Goal: Find specific page/section: Find specific page/section

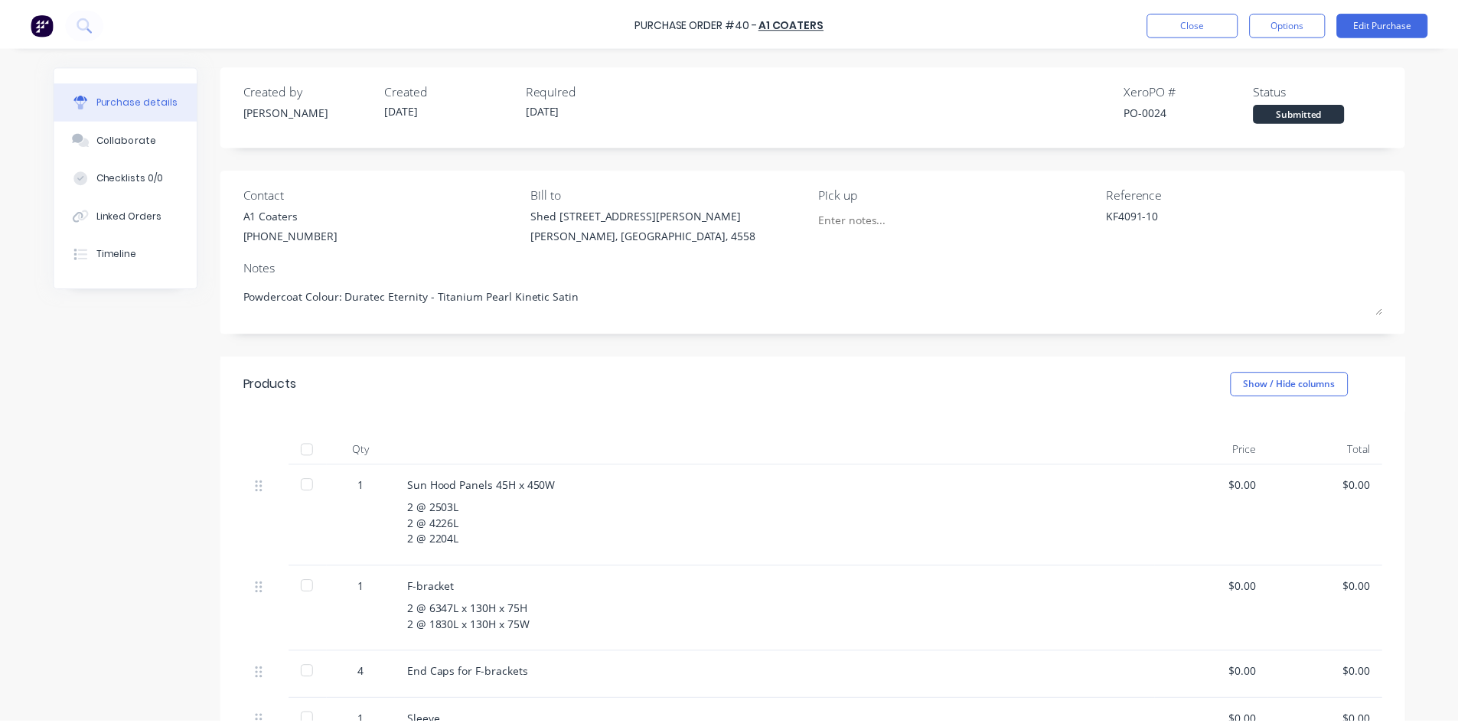
scroll to position [77, 0]
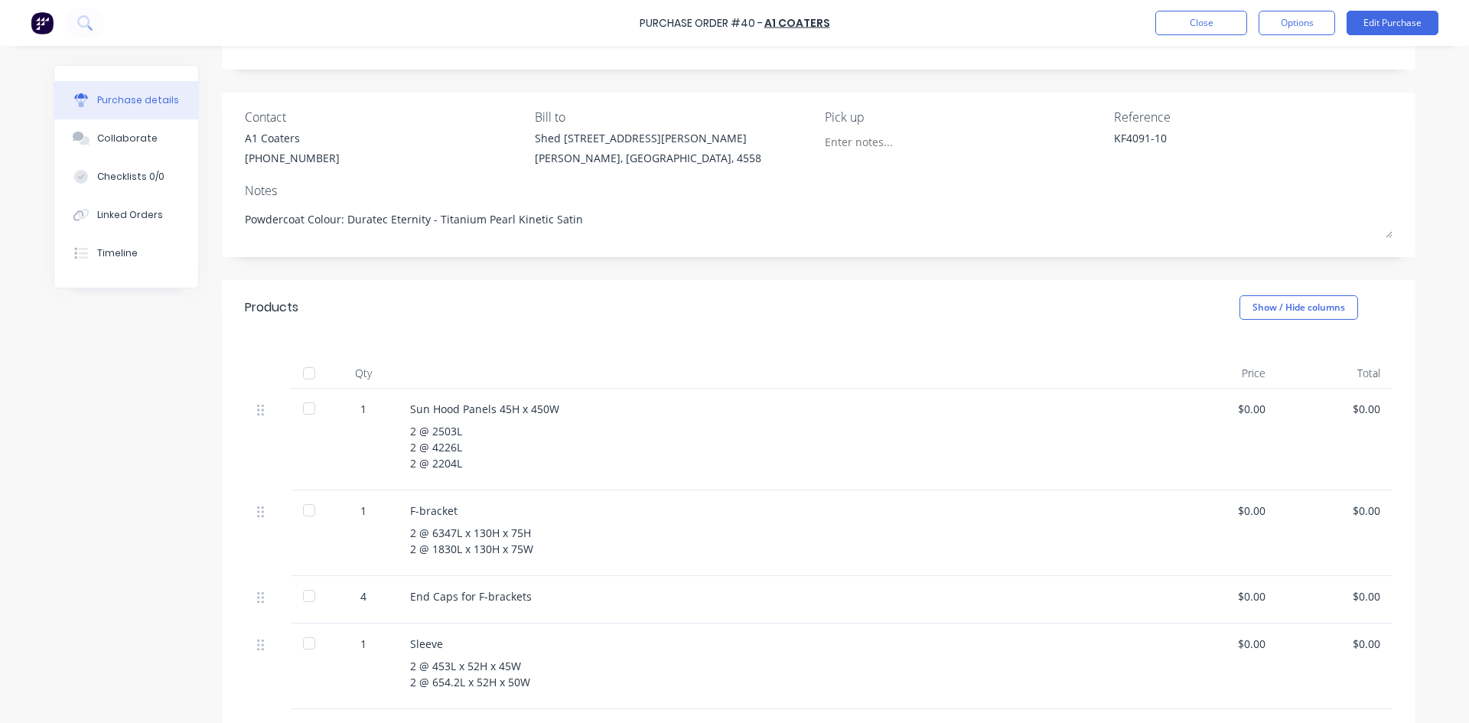
type textarea "x"
click at [1160, 31] on button "Close" at bounding box center [1202, 23] width 92 height 24
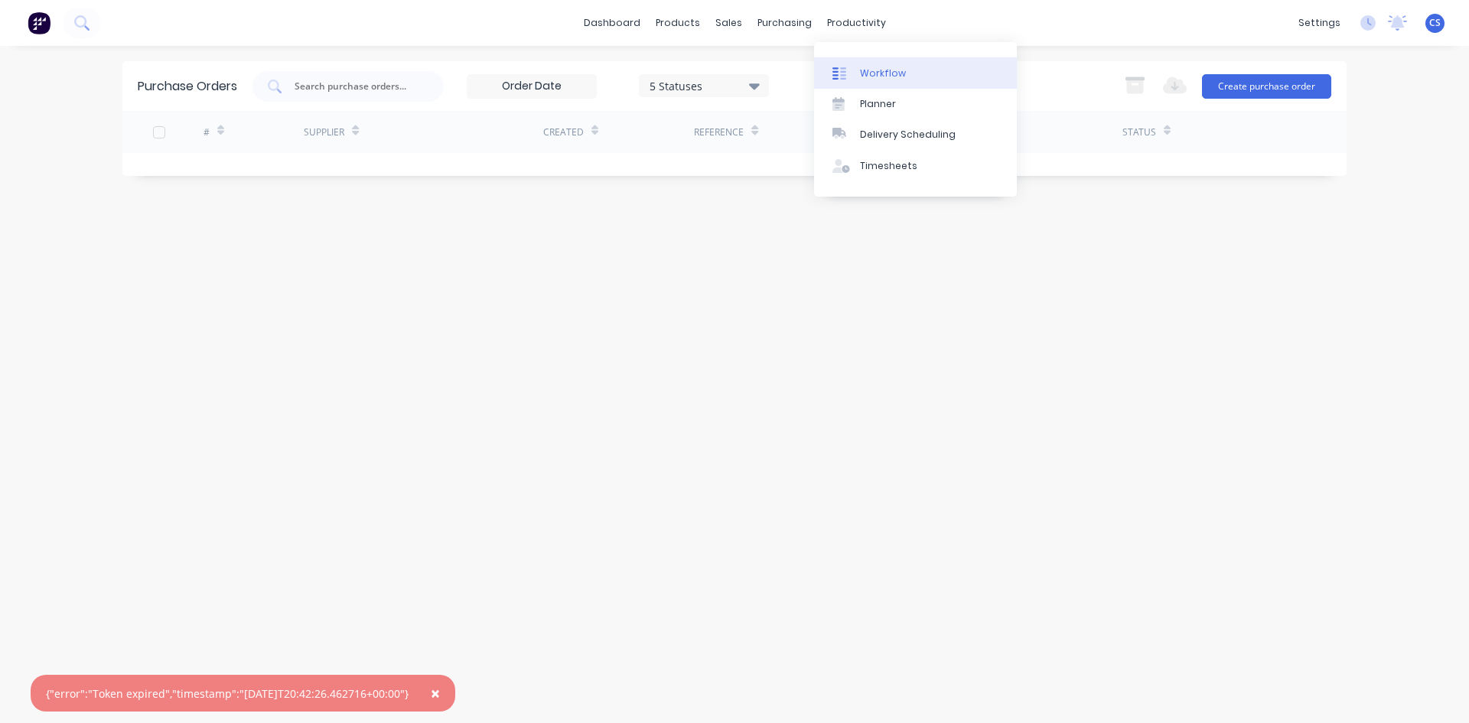
click at [872, 75] on div "Workflow" at bounding box center [883, 74] width 46 height 14
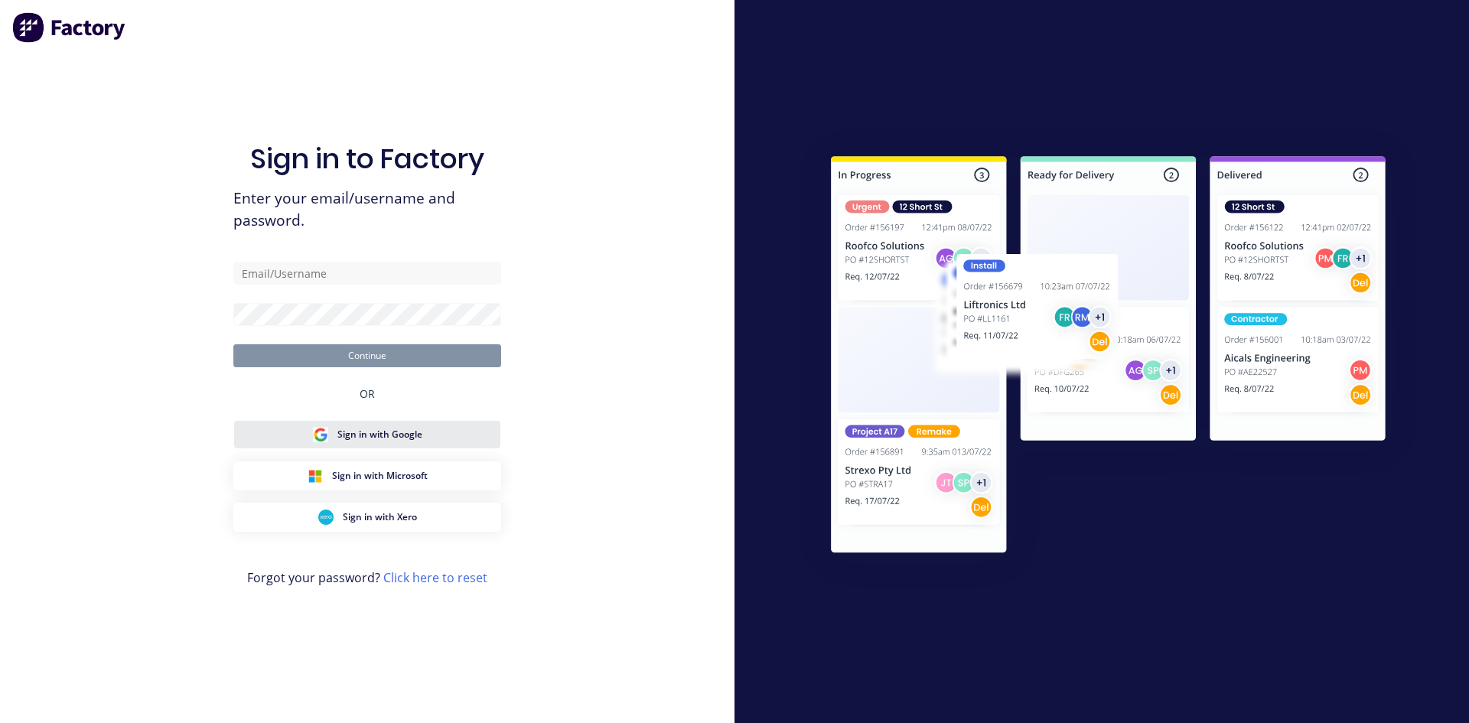
click at [373, 438] on span "Sign in with Google" at bounding box center [379, 435] width 85 height 14
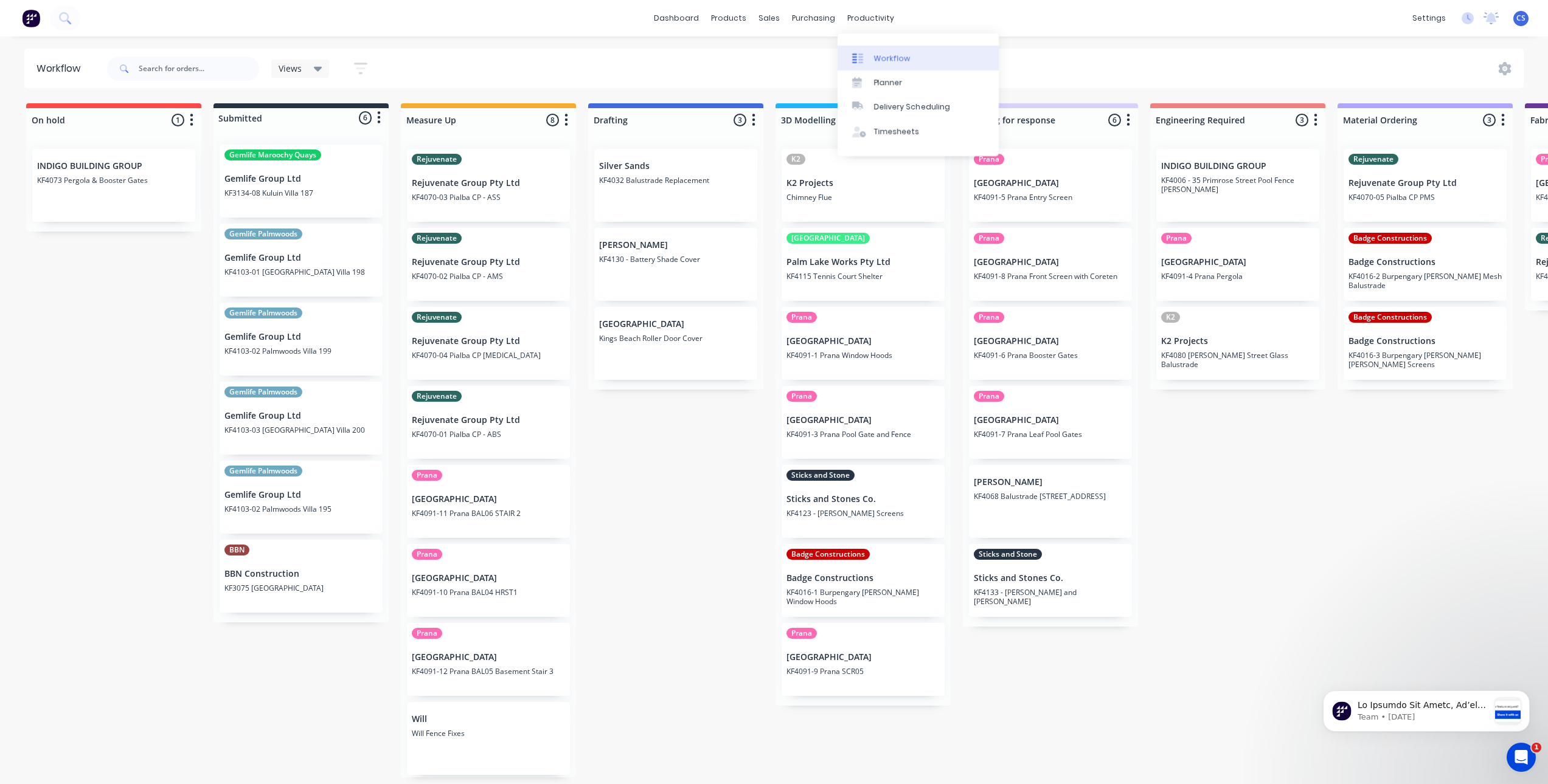
click at [877, 61] on div "Workflow" at bounding box center [892, 59] width 37 height 11
click at [878, 86] on div "Planner" at bounding box center [888, 83] width 29 height 11
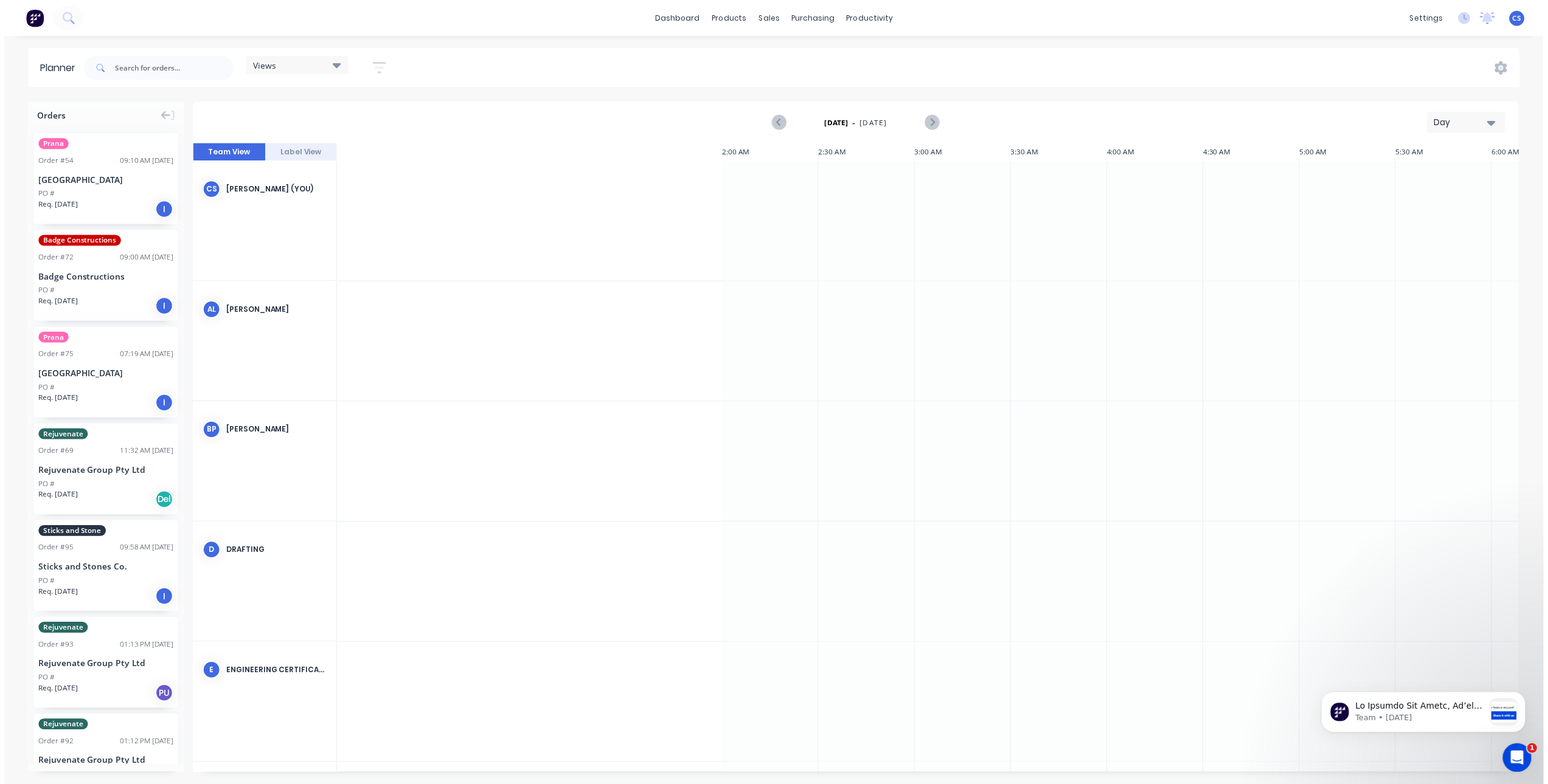
scroll to position [0, 1168]
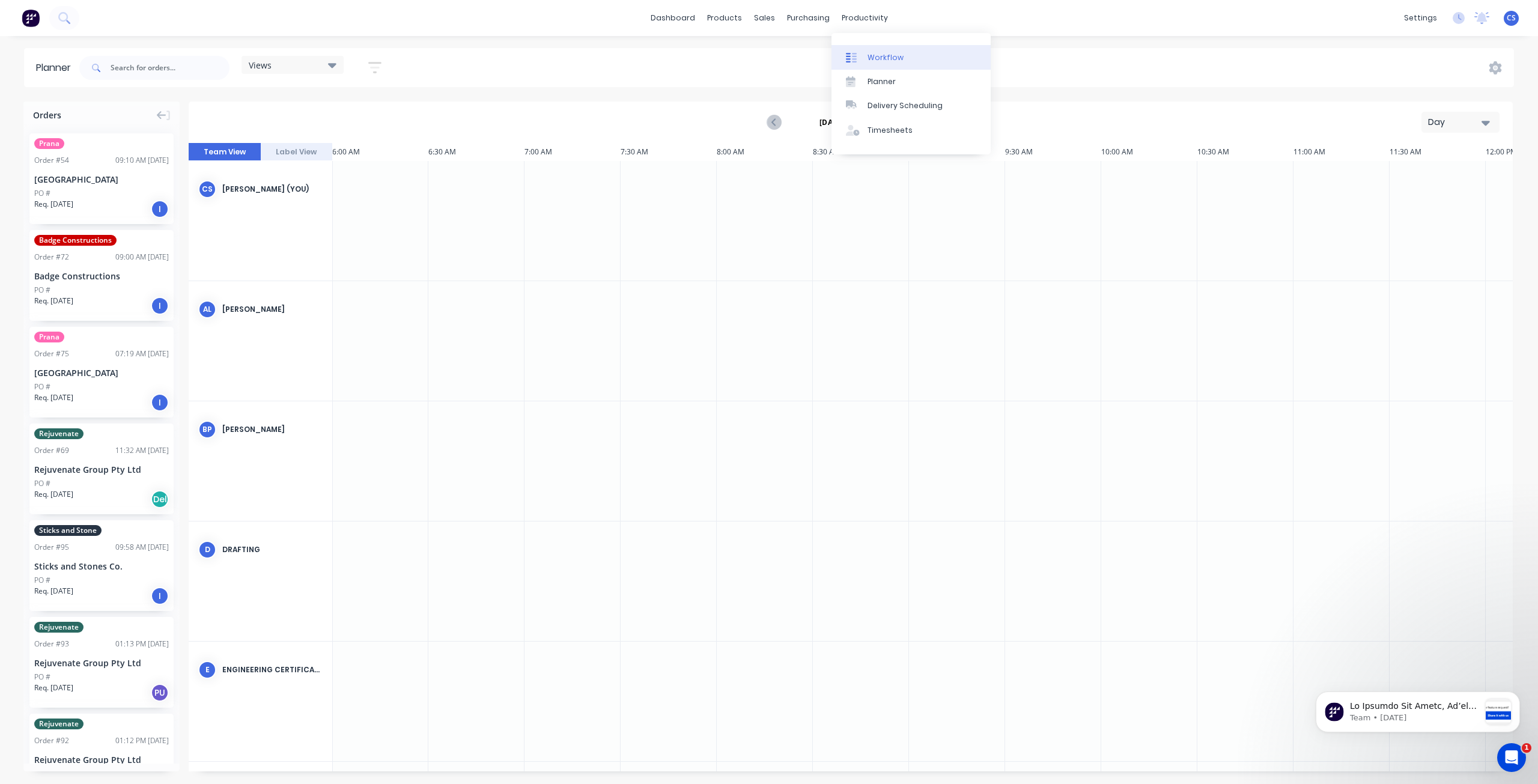
click at [870, 53] on div "Workflow" at bounding box center [886, 58] width 36 height 11
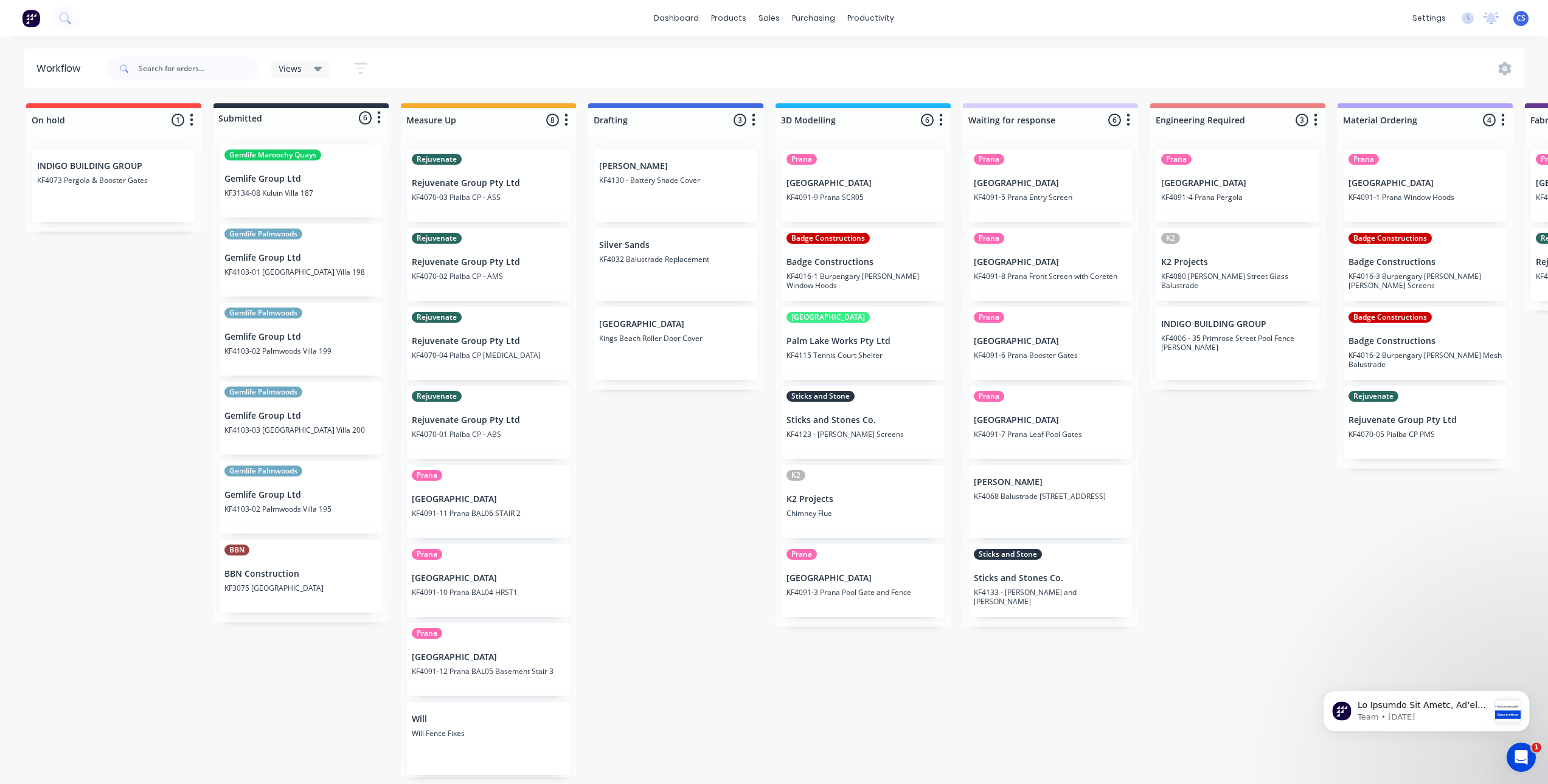
drag, startPoint x: 767, startPoint y: 220, endPoint x: 793, endPoint y: 219, distance: 26.0
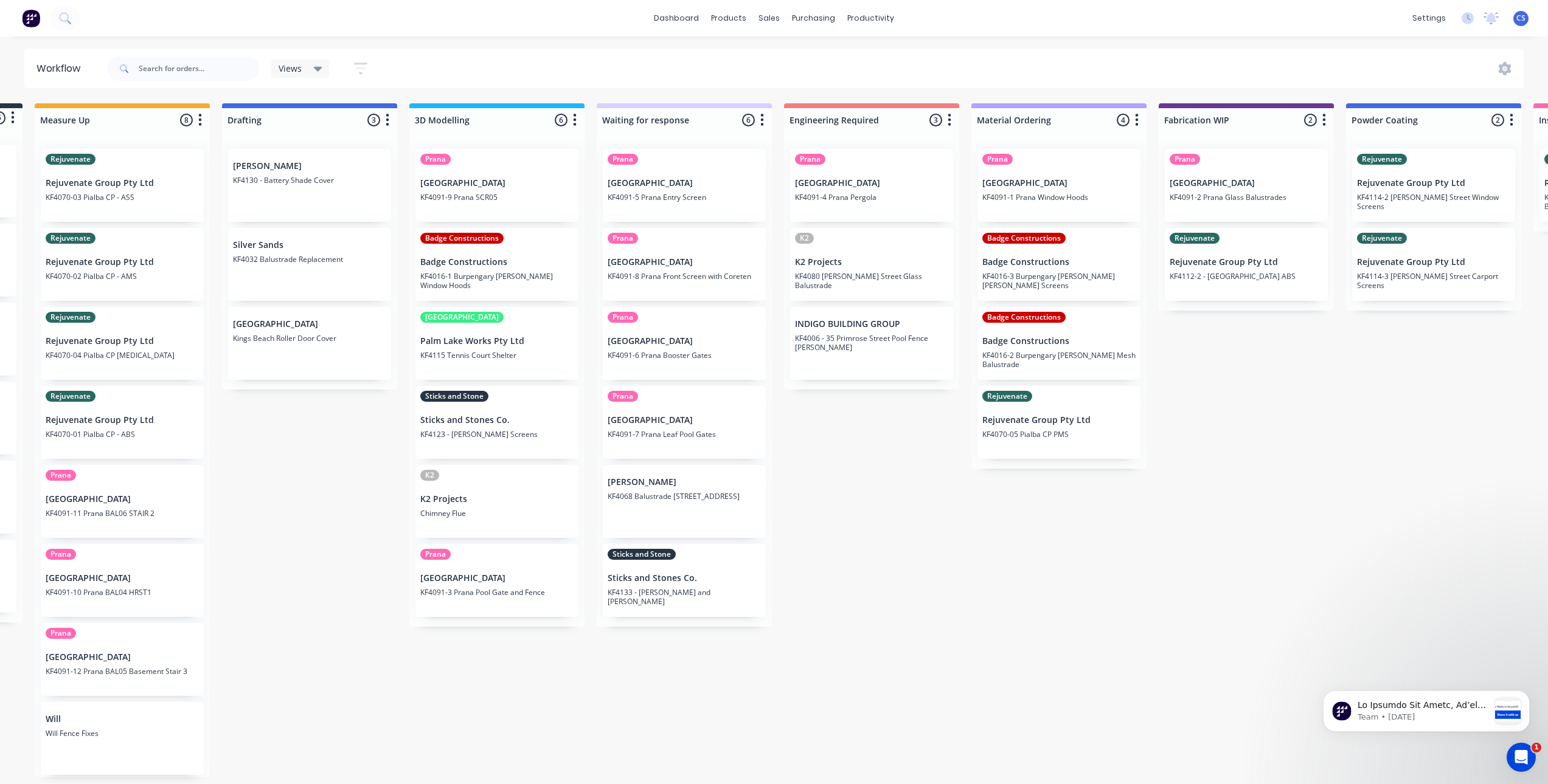
scroll to position [2, 398]
